Goal: Information Seeking & Learning: Learn about a topic

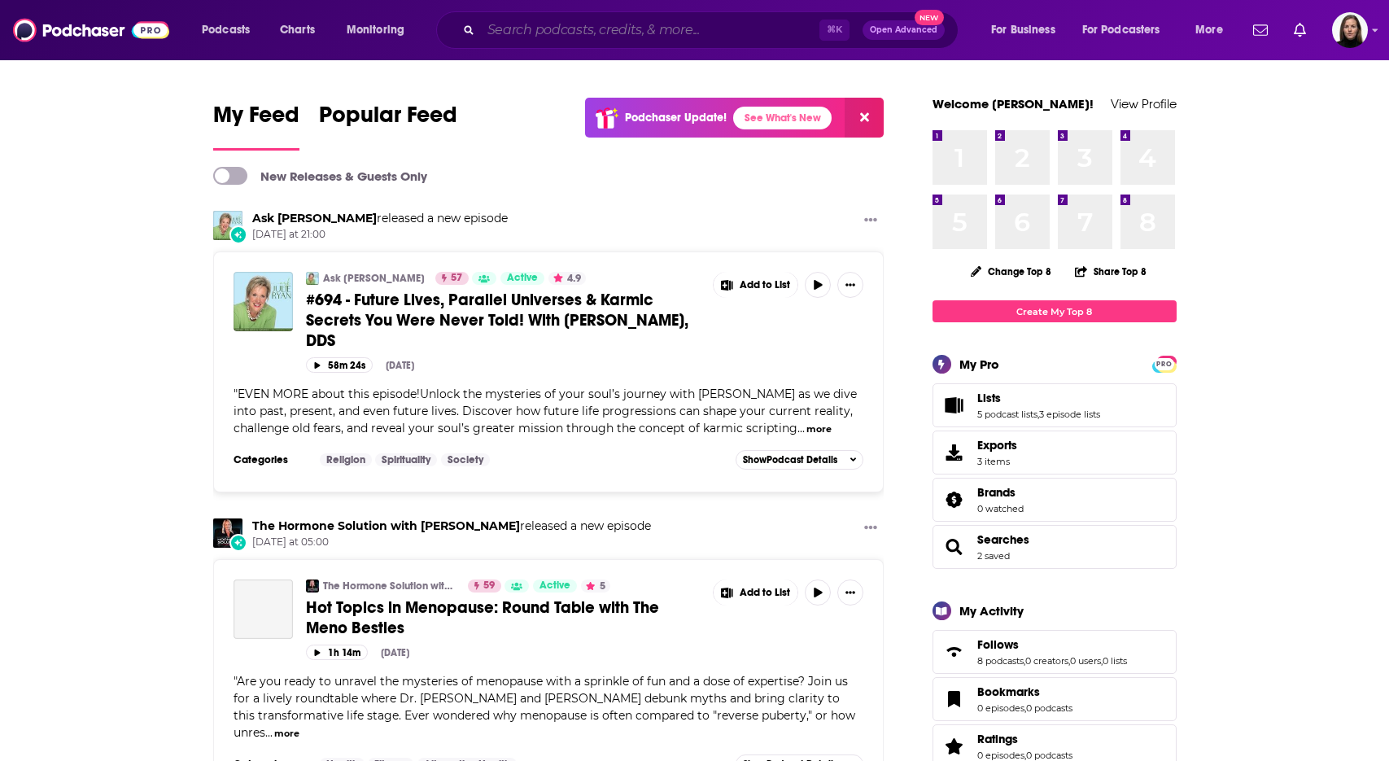
click at [500, 28] on input "Search podcasts, credits, & more..." at bounding box center [650, 30] width 338 height 26
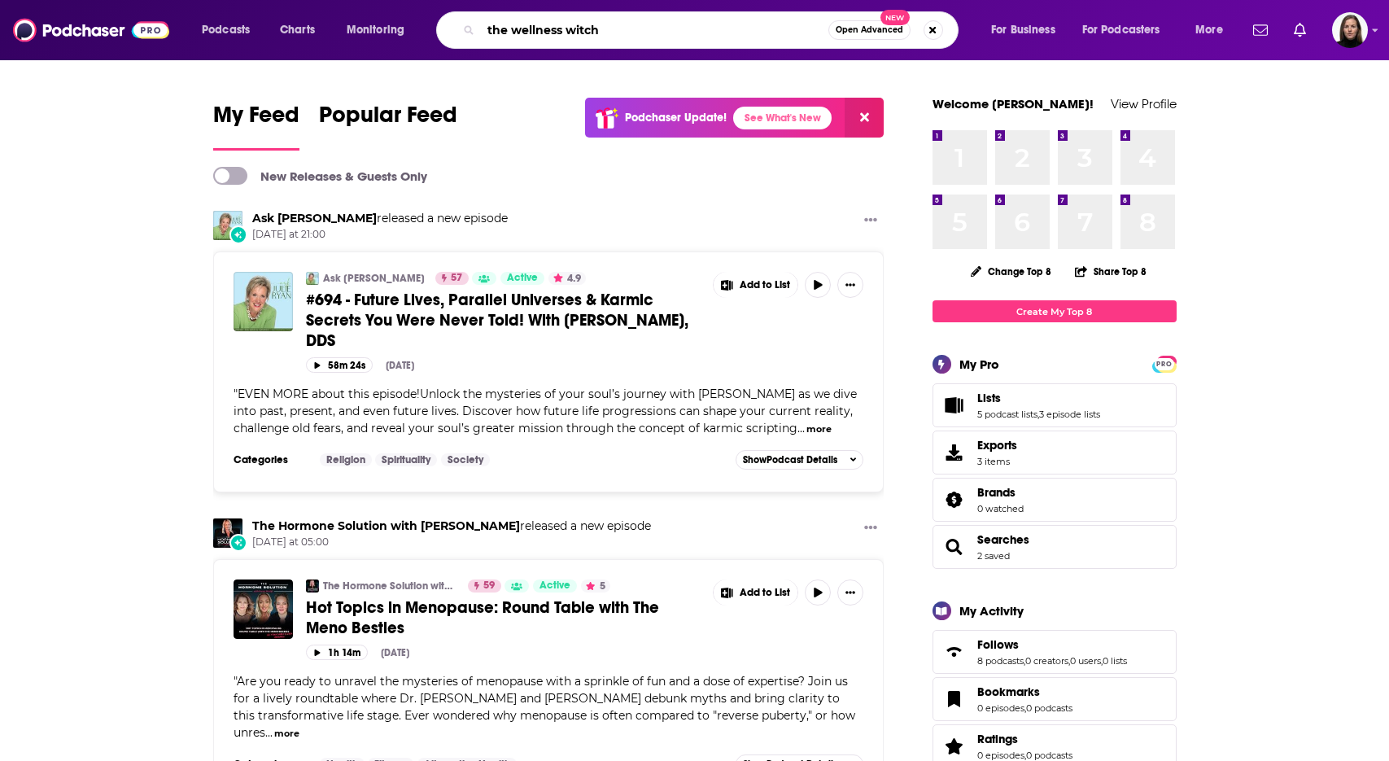
type input "the wellness witch"
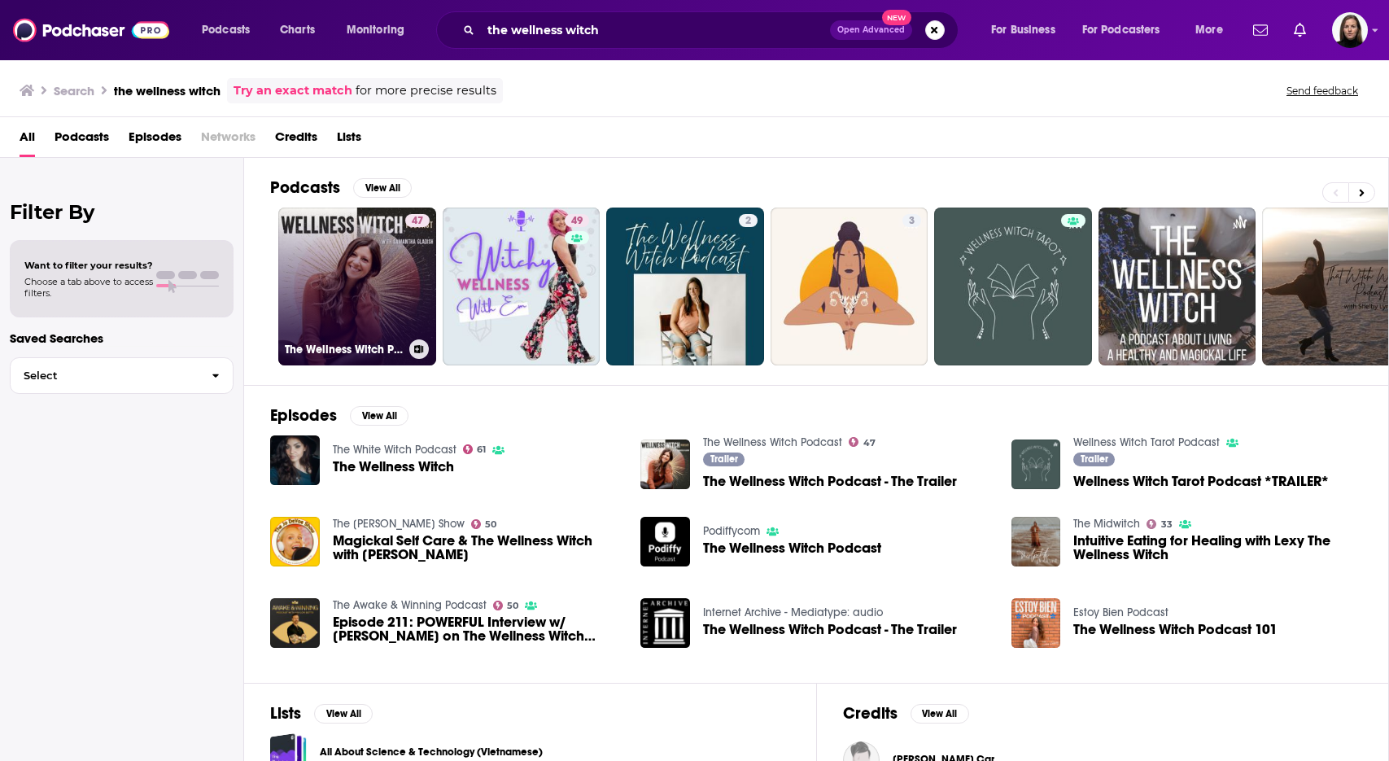
click at [371, 295] on link "47 The Wellness Witch Podcast" at bounding box center [357, 286] width 158 height 158
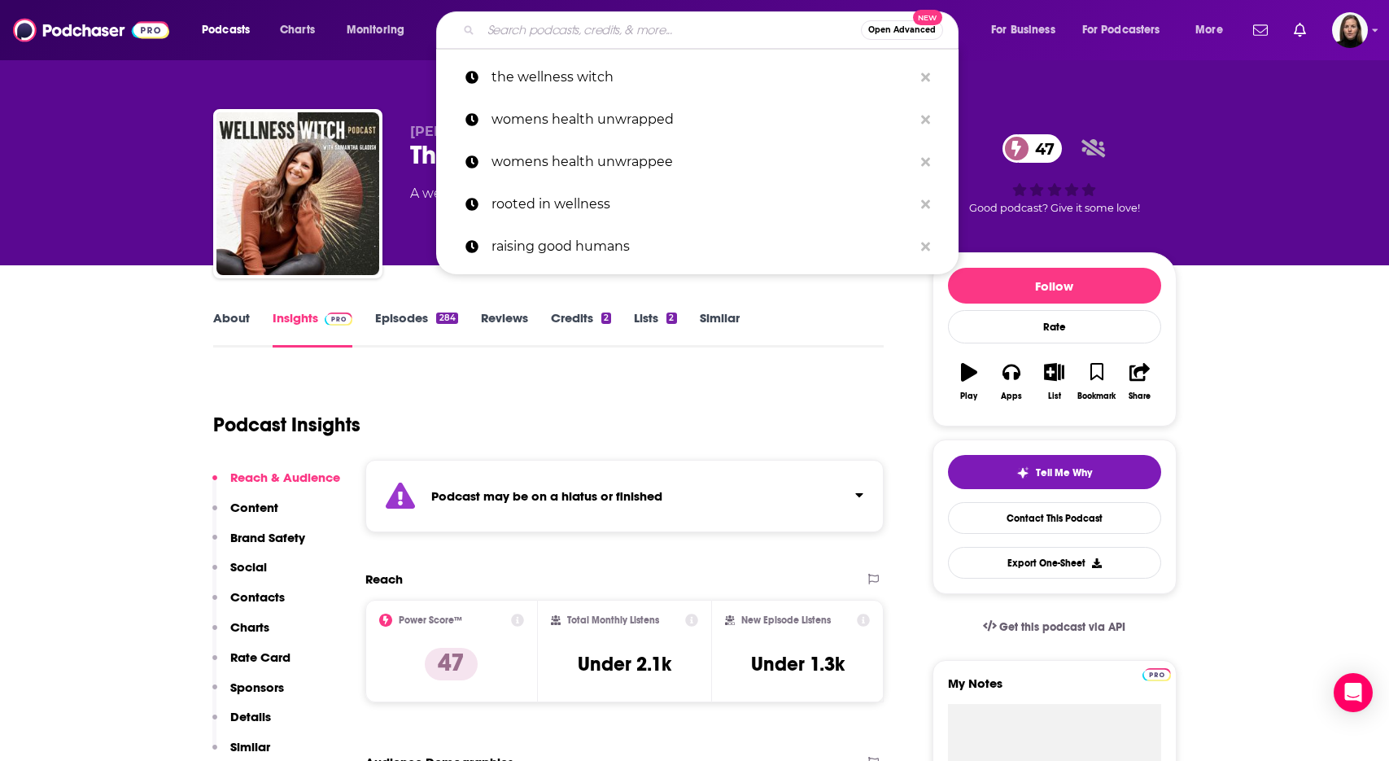
click at [532, 32] on input "Search podcasts, credits, & more..." at bounding box center [671, 30] width 380 height 26
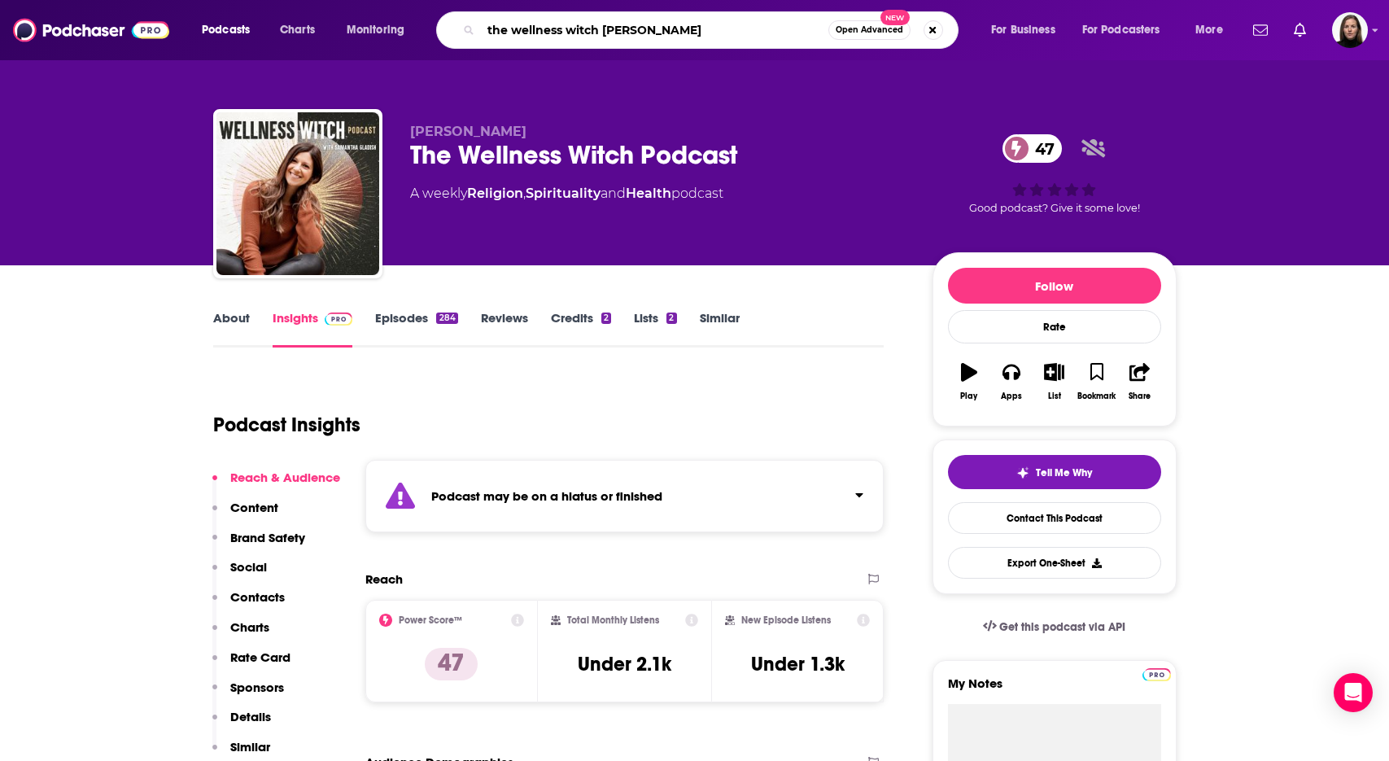
type input "the wellness witch [PERSON_NAME]"
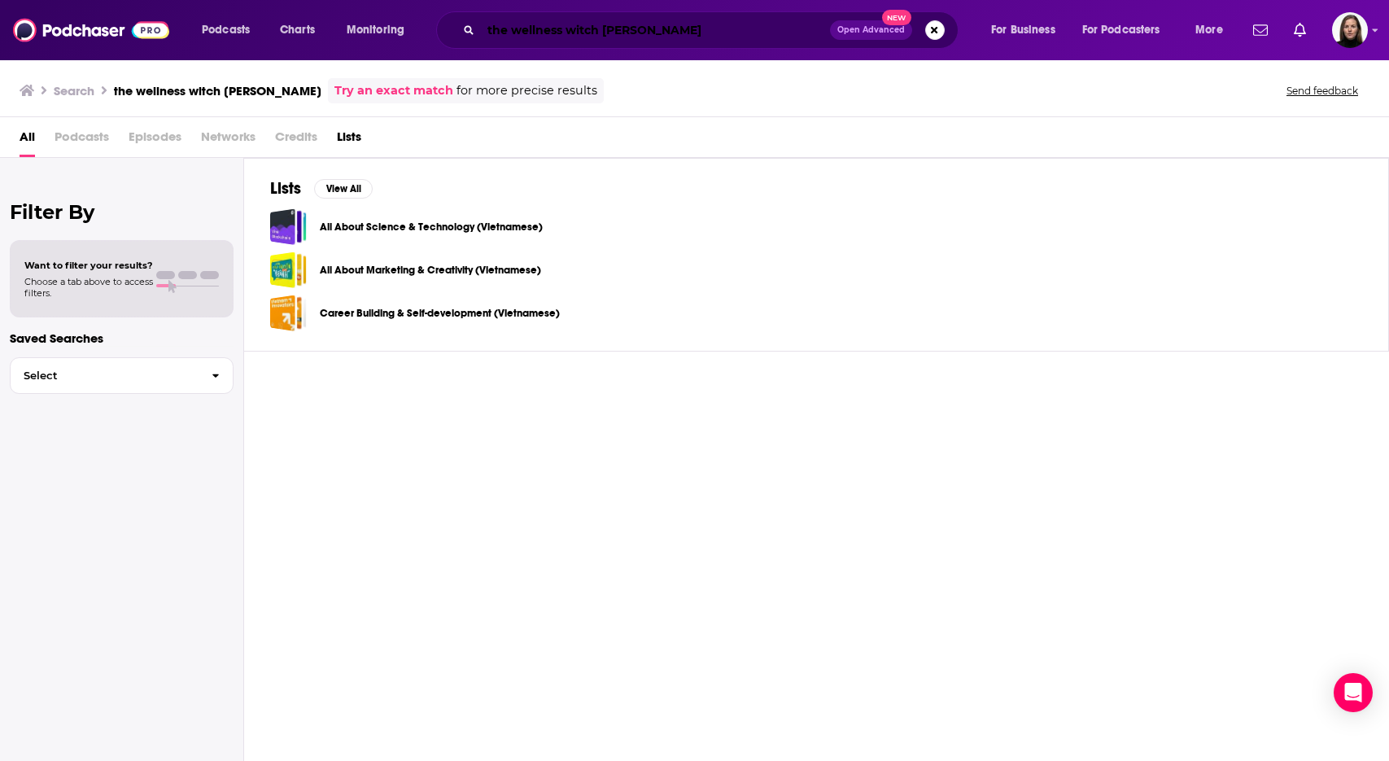
click at [503, 28] on input "the wellness witch [PERSON_NAME]" at bounding box center [655, 30] width 349 height 26
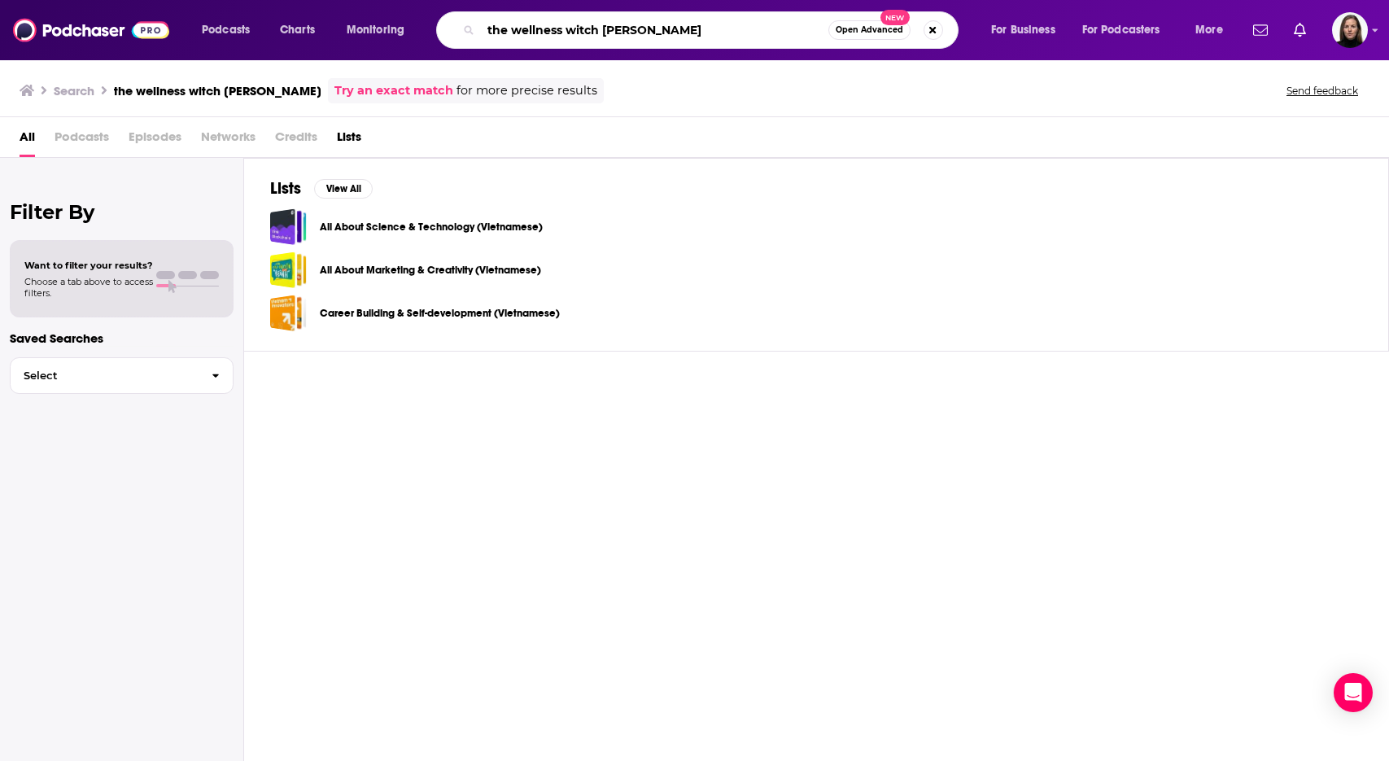
click at [503, 28] on input "the wellness witch [PERSON_NAME]" at bounding box center [654, 30] width 347 height 26
type input "m"
type input "mind body mastery"
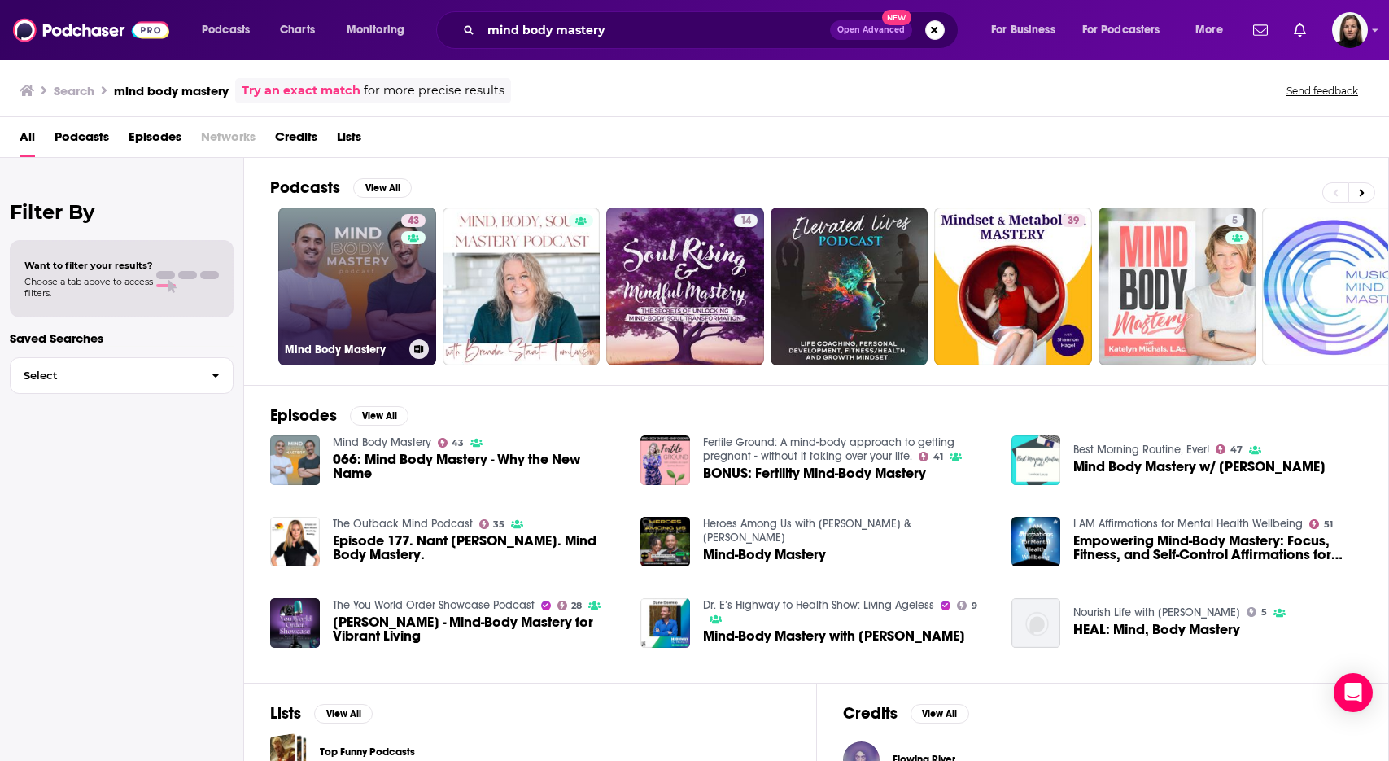
click at [380, 299] on link "43 Mind Body Mastery" at bounding box center [357, 286] width 158 height 158
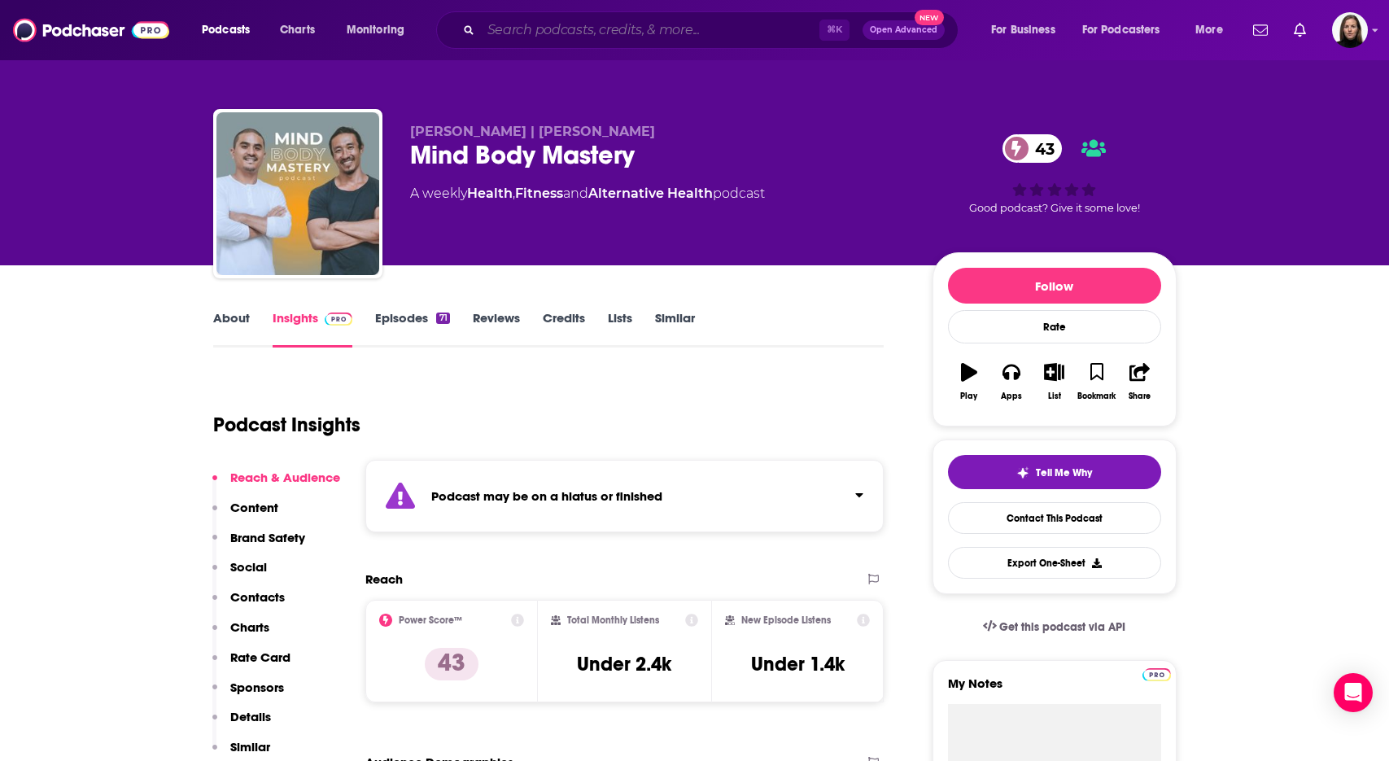
click at [515, 33] on input "Search podcasts, credits, & more..." at bounding box center [650, 30] width 338 height 26
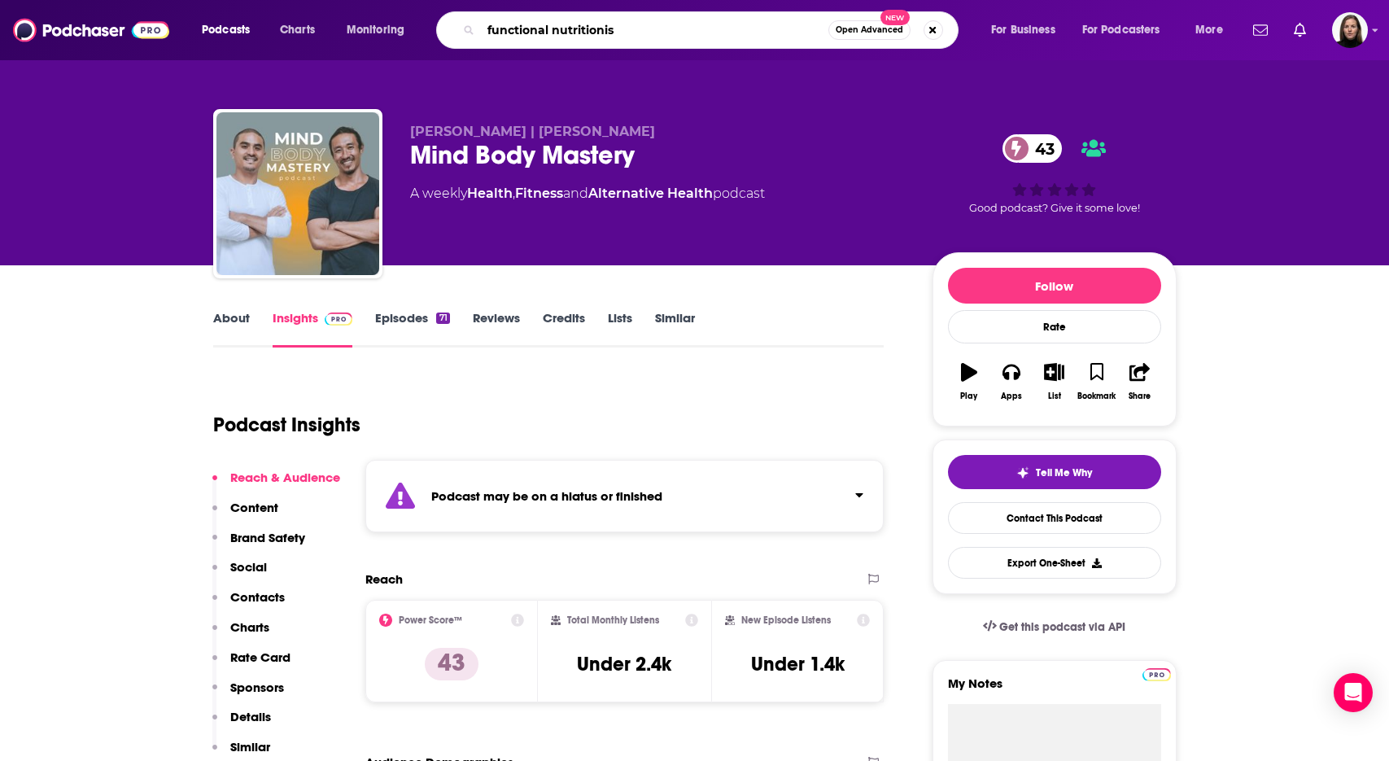
type input "functional nutritionist"
